Goal: Information Seeking & Learning: Learn about a topic

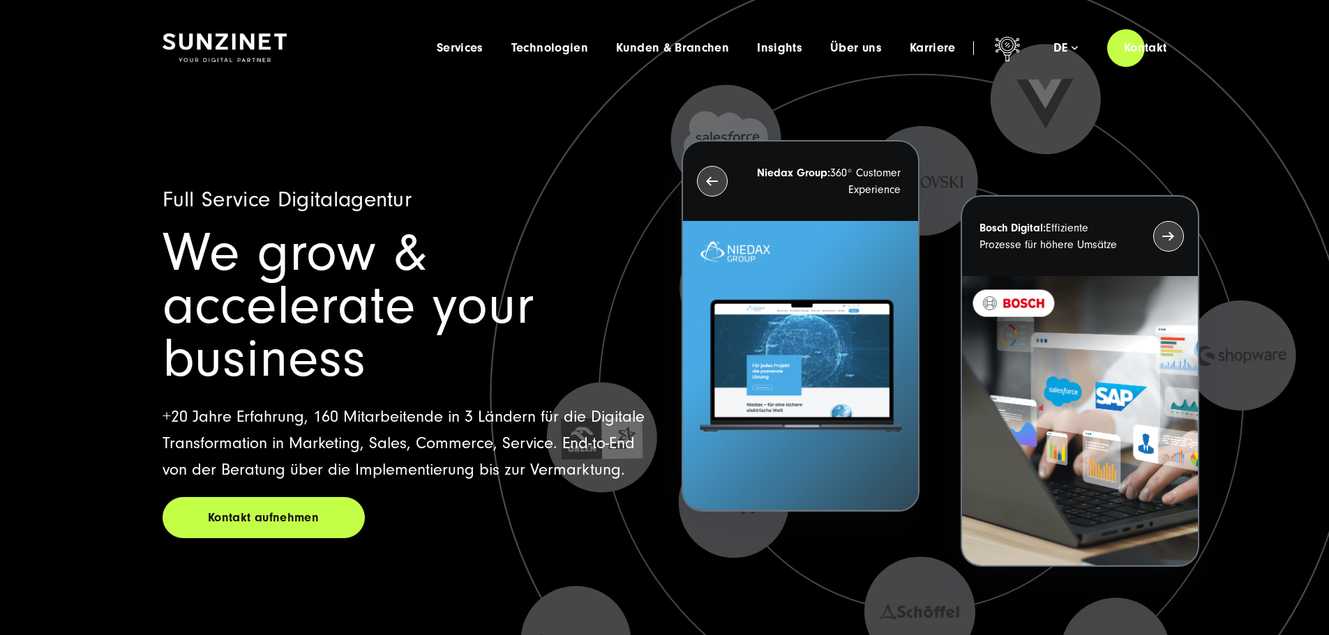
drag, startPoint x: 509, startPoint y: 204, endPoint x: 179, endPoint y: 226, distance: 331.4
click at [179, 226] on div "Full Service Digitalagentur We grow & accelerate your business +20 Jahre Erfahr…" at bounding box center [406, 362] width 486 height 352
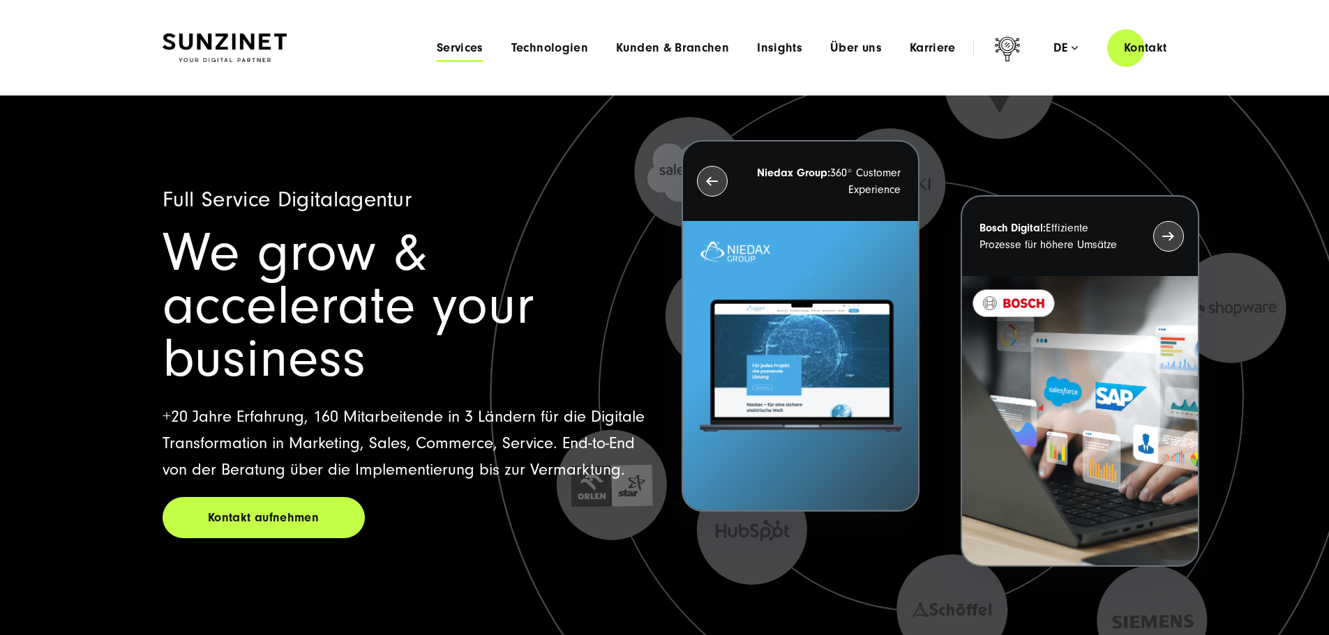
click at [437, 45] on span "Services" at bounding box center [460, 48] width 47 height 14
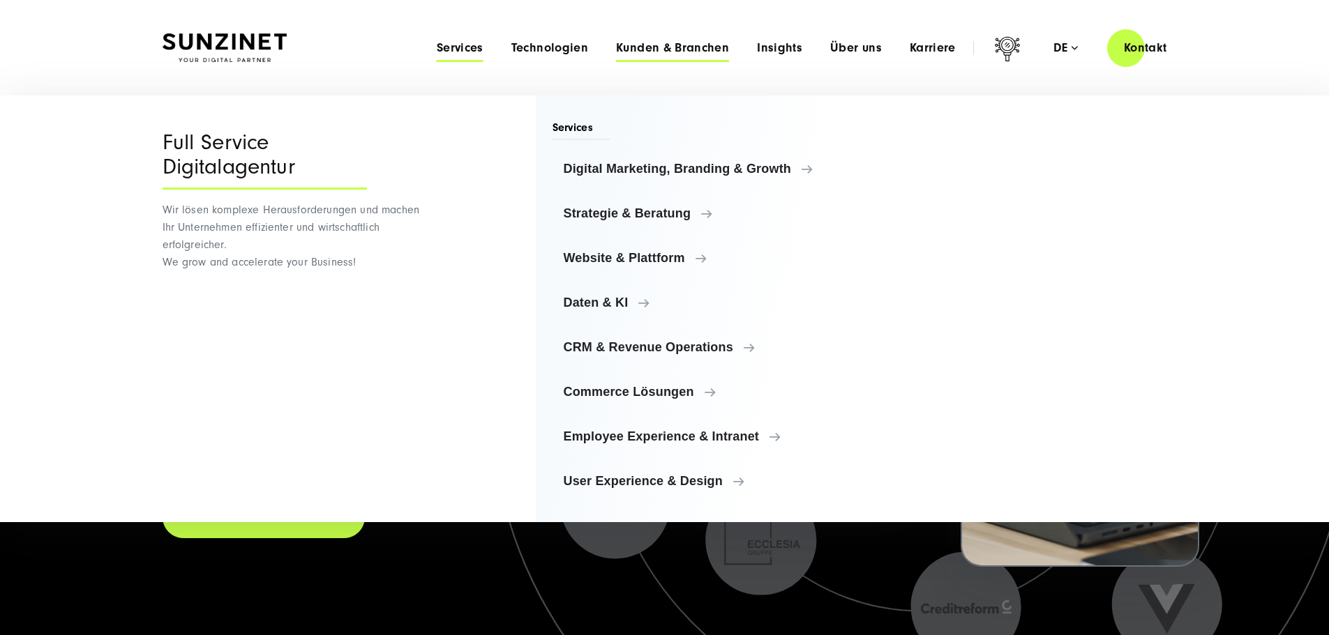
click at [629, 43] on span "Kunden & Branchen" at bounding box center [672, 48] width 113 height 14
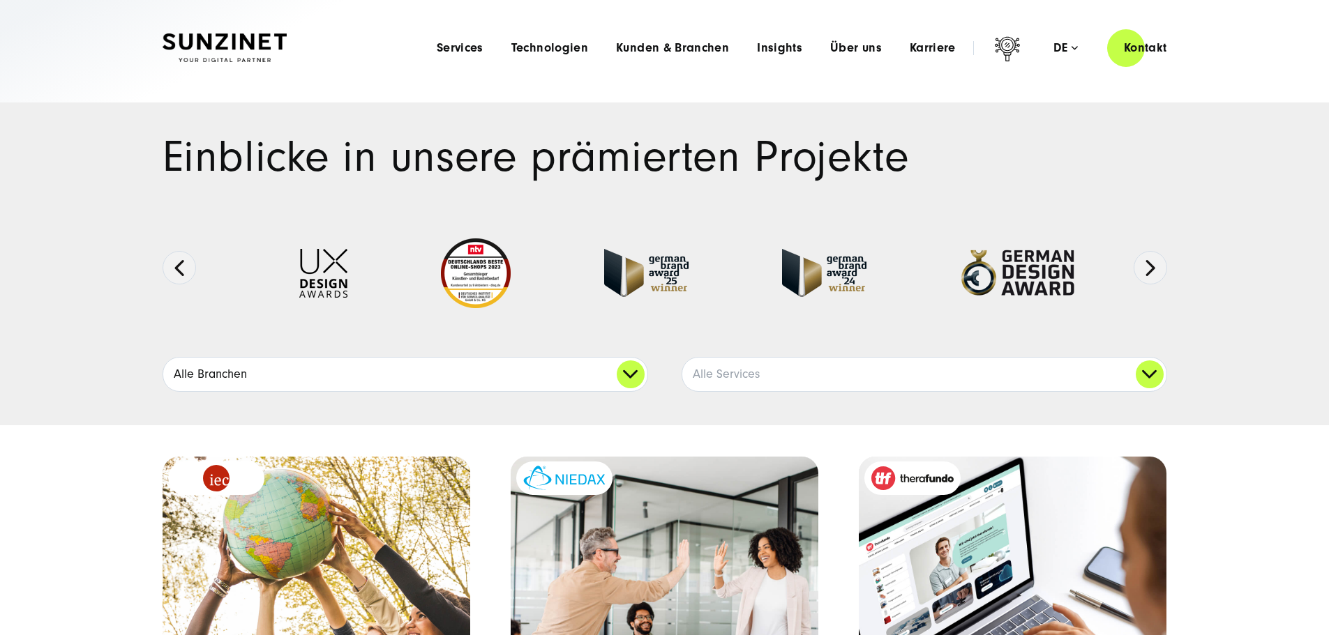
click at [631, 391] on link "Alle Branchen" at bounding box center [405, 374] width 484 height 33
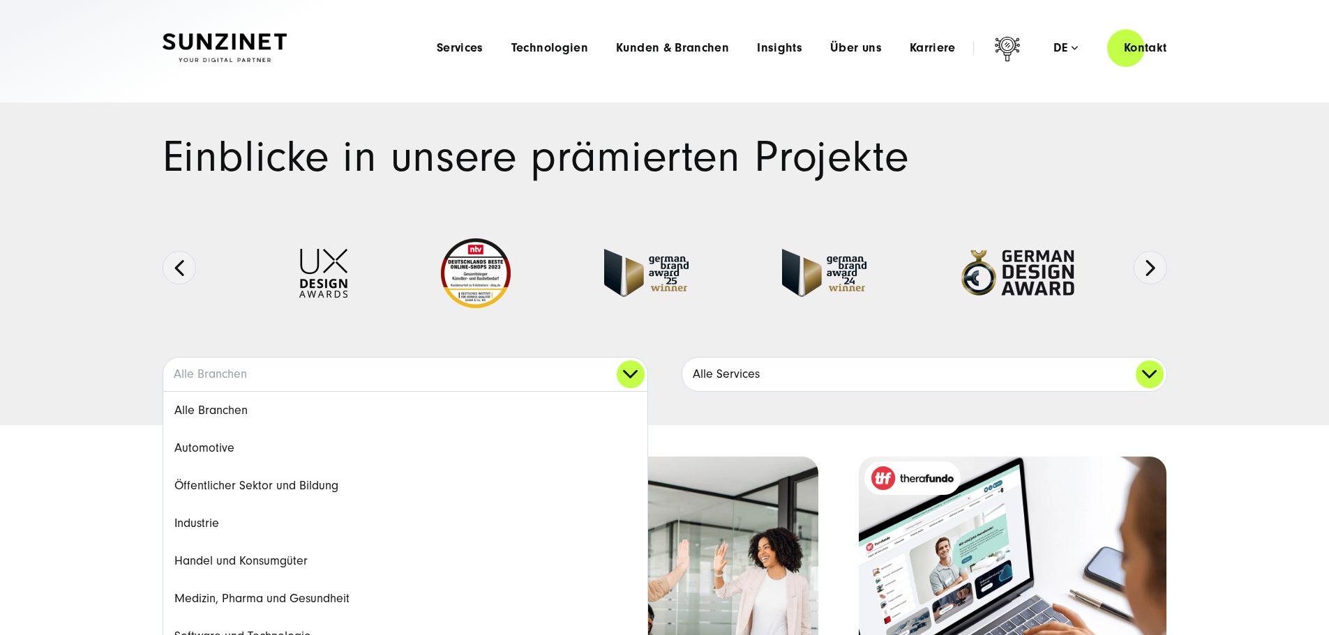
click at [928, 391] on link "Alle Services" at bounding box center [924, 374] width 484 height 33
